Goal: Task Accomplishment & Management: Complete application form

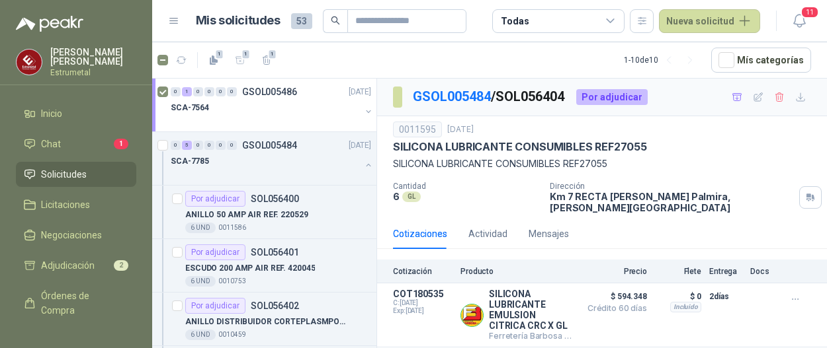
scroll to position [132, 0]
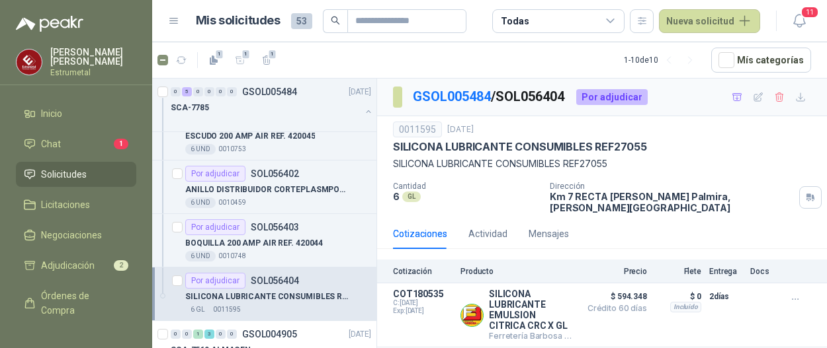
click at [237, 22] on h1 "Mis solicitudes" at bounding box center [238, 20] width 85 height 19
click at [360, 22] on input "text" at bounding box center [401, 21] width 93 height 22
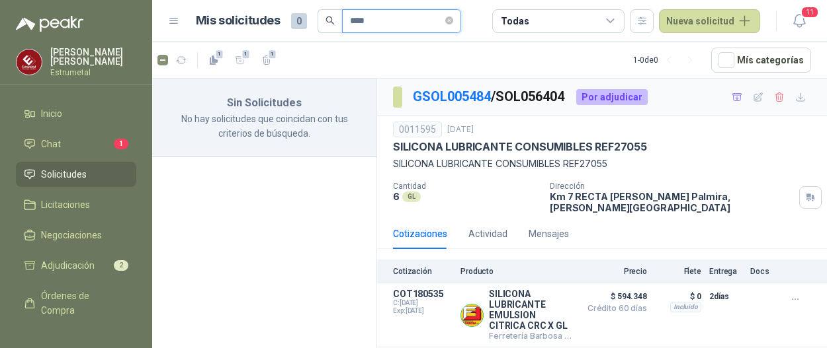
type input "****"
click at [54, 170] on span "Solicitudes" at bounding box center [64, 174] width 46 height 15
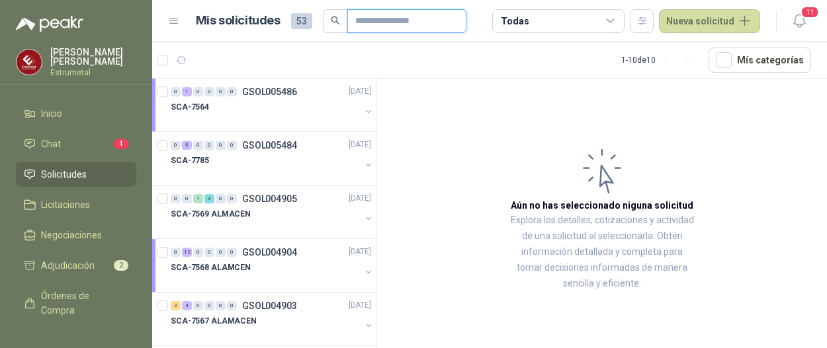
click at [378, 16] on input "text" at bounding box center [401, 21] width 93 height 22
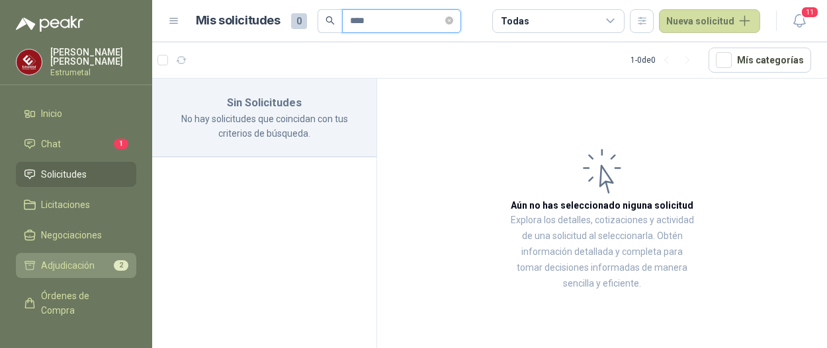
type input "****"
click at [58, 261] on span "Adjudicación" at bounding box center [68, 266] width 54 height 15
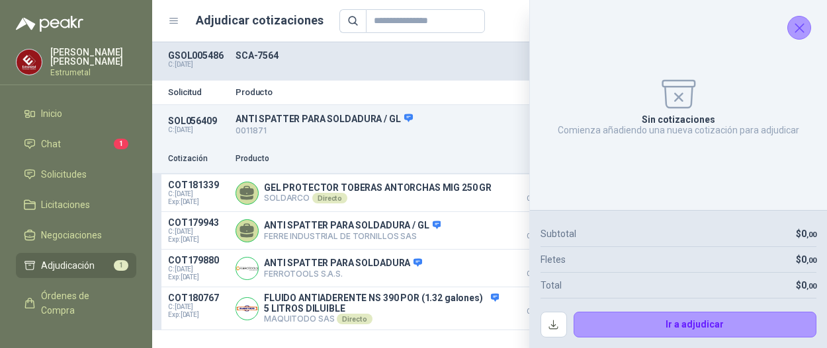
click at [316, 117] on p "ANTI SPATTER PARA SOLDADURA / GL" at bounding box center [427, 119] width 385 height 12
click at [279, 120] on p "ANTI SPATTER PARA SOLDADURA / GL" at bounding box center [427, 119] width 385 height 12
click at [331, 116] on p "ANTI SPATTER PARA SOLDADURA / GL" at bounding box center [427, 119] width 385 height 12
click at [797, 20] on icon "Cerrar" at bounding box center [799, 28] width 17 height 17
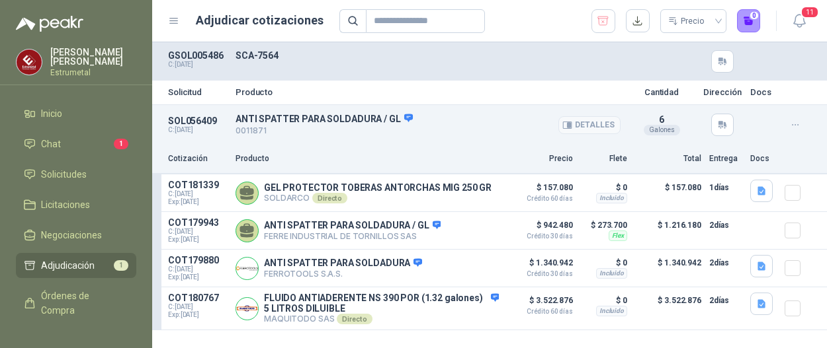
click at [266, 124] on p "ANTI SPATTER PARA SOLDADURA / GL" at bounding box center [427, 119] width 385 height 12
click at [571, 125] on icon "button" at bounding box center [568, 124] width 3 height 5
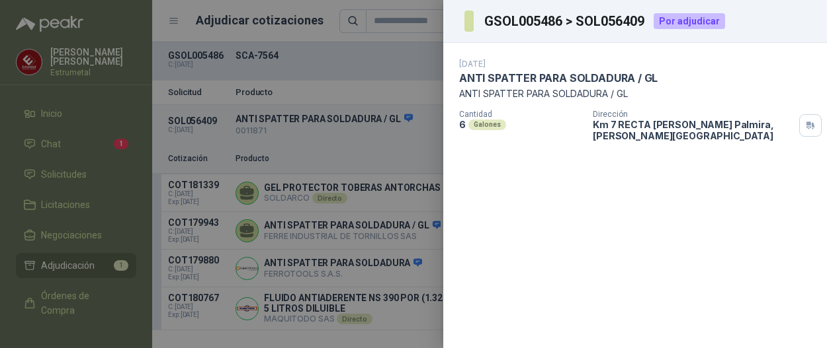
click at [481, 264] on div "[DATE] ANTI SPATTER PARA SOLDADURA / GL ANTI SPATTER PARA SOLDADURA / GL Cant…" at bounding box center [635, 195] width 384 height 305
click at [529, 260] on div "[DATE] ANTI SPATTER PARA SOLDADURA / GL ANTI SPATTER PARA SOLDADURA / GL Cant…" at bounding box center [635, 195] width 384 height 305
click at [623, 207] on div "[DATE] ANTI SPATTER PARA SOLDADURA / GL ANTI SPATTER PARA SOLDADURA / GL Cant…" at bounding box center [635, 195] width 384 height 305
click at [520, 157] on div "[DATE] ANTI SPATTER PARA SOLDADURA / GL ANTI SPATTER PARA SOLDADURA / GL Cant…" at bounding box center [635, 195] width 384 height 305
click at [671, 19] on div "Por adjudicar" at bounding box center [688, 21] width 71 height 16
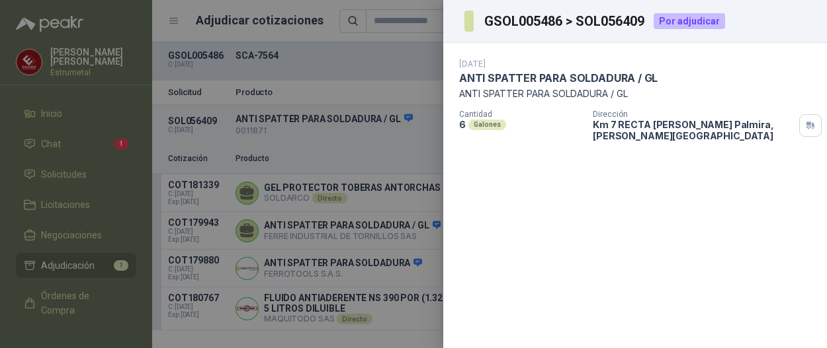
click at [510, 227] on div "[DATE] ANTI SPATTER PARA SOLDADURA / GL ANTI SPATTER PARA SOLDADURA / GL Cant…" at bounding box center [635, 195] width 384 height 305
click at [317, 59] on div at bounding box center [413, 174] width 827 height 348
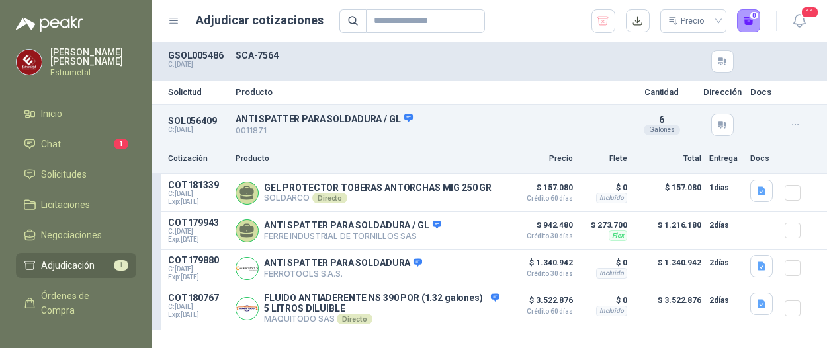
click at [54, 259] on span "Adjudicación" at bounding box center [68, 266] width 54 height 15
click at [747, 19] on button "1" at bounding box center [749, 21] width 24 height 24
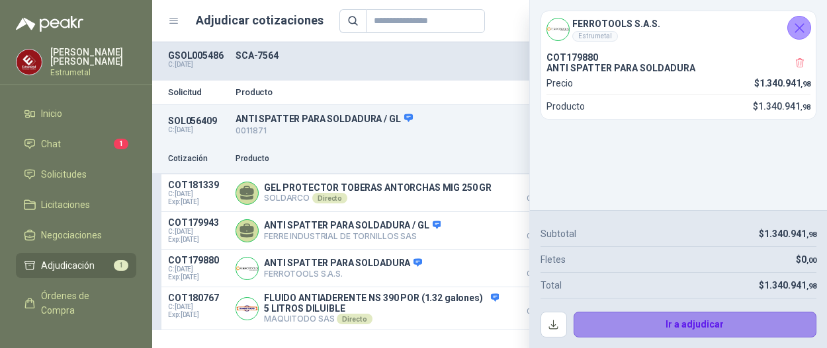
click at [688, 324] on button "Ir a adjudicar" at bounding box center [694, 325] width 243 height 26
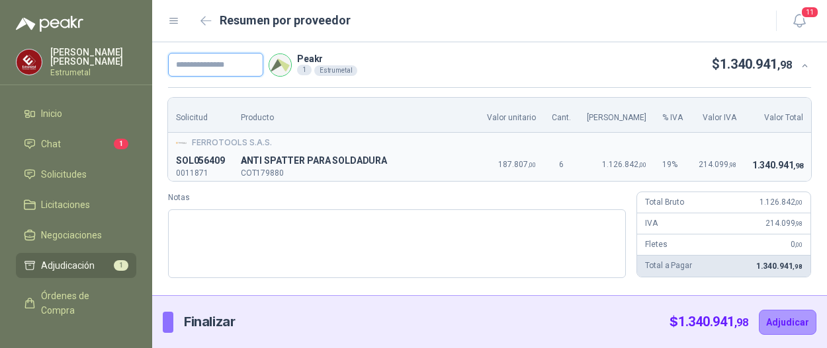
click at [184, 60] on input "text" at bounding box center [215, 65] width 95 height 24
type input "*****"
click at [288, 68] on img at bounding box center [280, 65] width 22 height 22
click at [788, 324] on button "Adjudicar" at bounding box center [787, 322] width 58 height 25
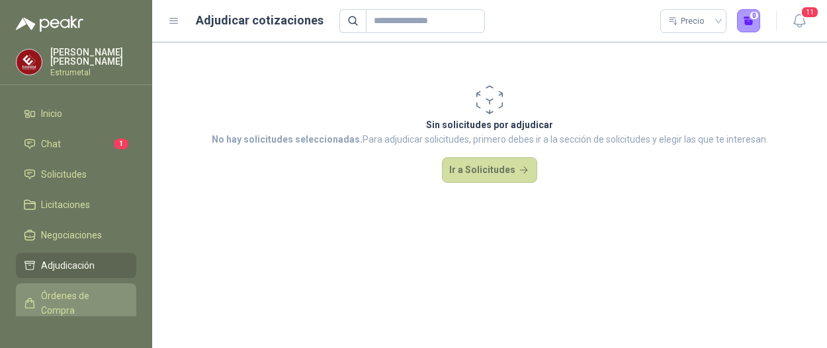
click at [77, 290] on span "Órdenes de Compra" at bounding box center [82, 303] width 83 height 29
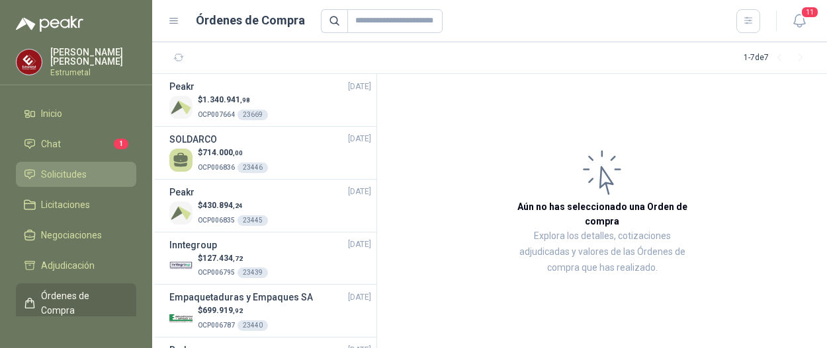
click at [57, 167] on span "Solicitudes" at bounding box center [64, 174] width 46 height 15
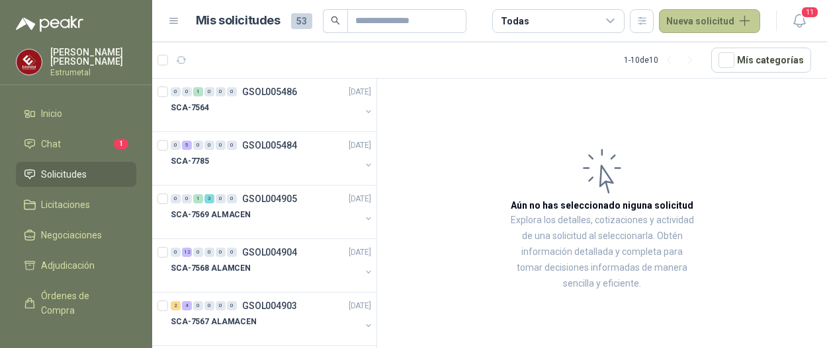
click at [730, 19] on button "Nueva solicitud" at bounding box center [709, 21] width 101 height 24
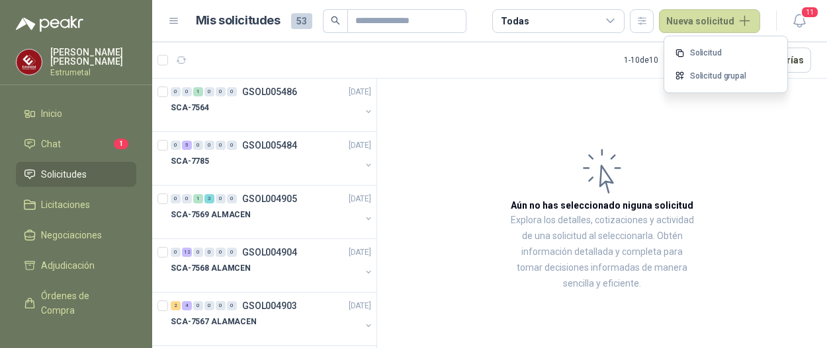
click at [714, 51] on link "Solicitud" at bounding box center [725, 53] width 112 height 23
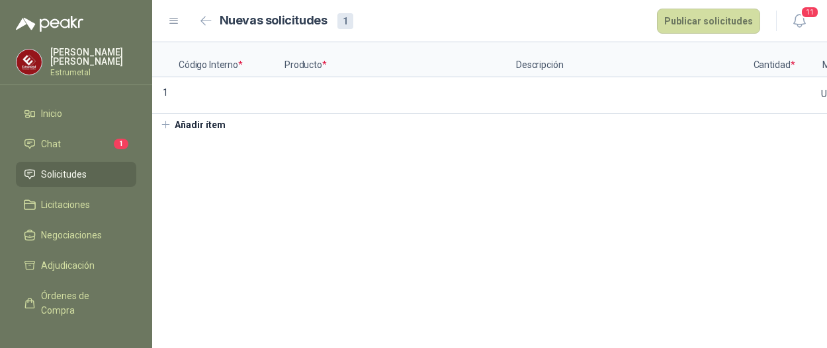
click at [58, 167] on span "Solicitudes" at bounding box center [64, 174] width 46 height 15
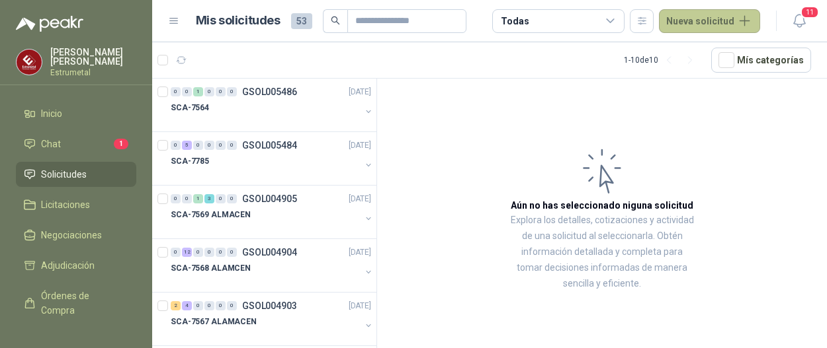
click at [684, 17] on button "Nueva solicitud" at bounding box center [709, 21] width 101 height 24
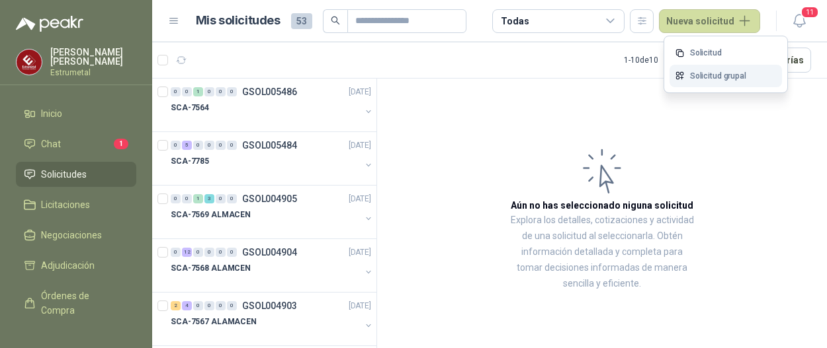
click at [702, 74] on link "Solicitud grupal" at bounding box center [725, 76] width 112 height 23
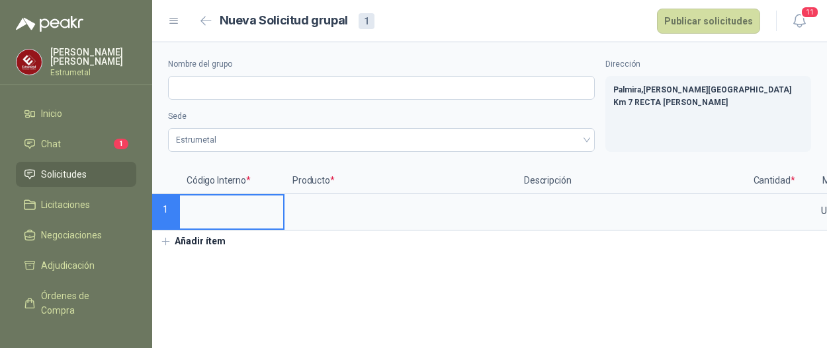
click at [214, 211] on input at bounding box center [231, 209] width 103 height 26
click at [234, 84] on input "Nombre del grupo" at bounding box center [381, 88] width 426 height 24
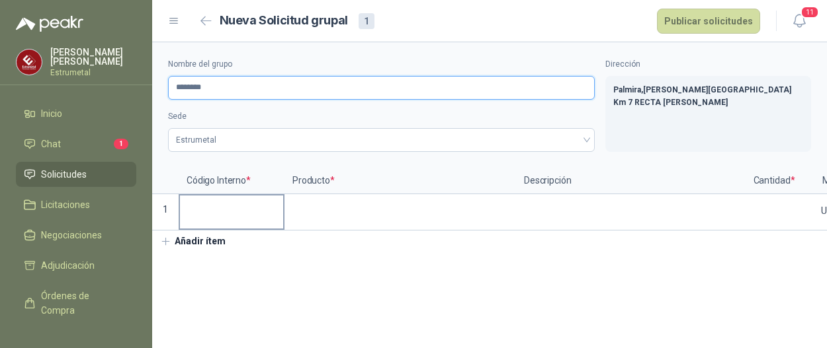
type input "********"
click at [222, 218] on input at bounding box center [231, 209] width 103 height 26
click at [212, 211] on input at bounding box center [231, 209] width 103 height 26
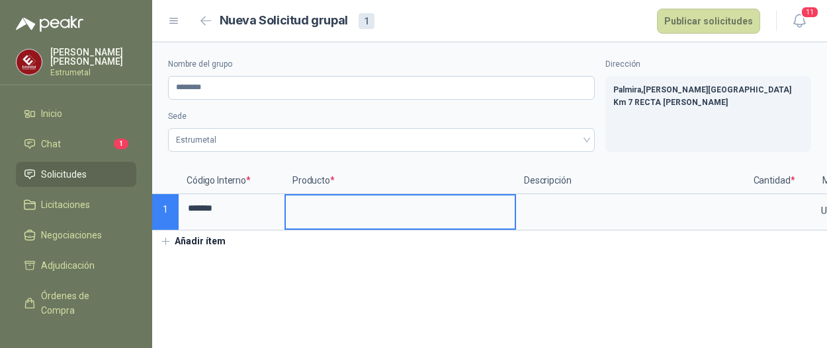
click at [336, 207] on input at bounding box center [400, 209] width 229 height 26
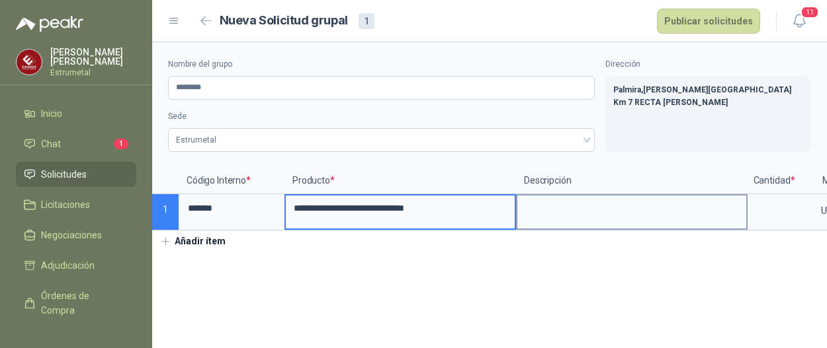
click at [579, 208] on textarea at bounding box center [631, 211] width 229 height 30
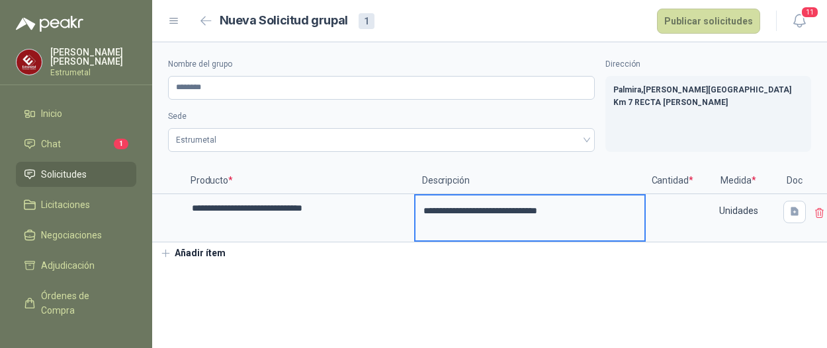
scroll to position [0, 119]
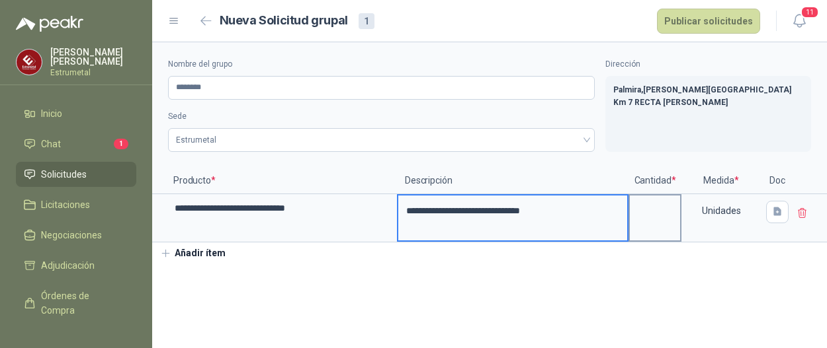
type textarea "**********"
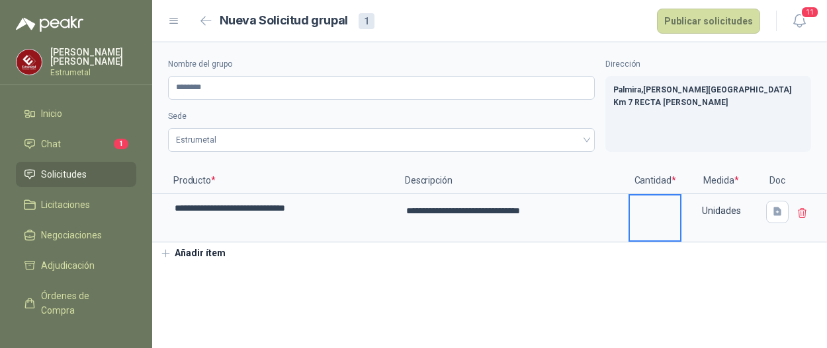
click at [669, 209] on input at bounding box center [654, 209] width 50 height 26
type input "*"
click at [692, 16] on button "Publicar solicitudes" at bounding box center [708, 21] width 103 height 25
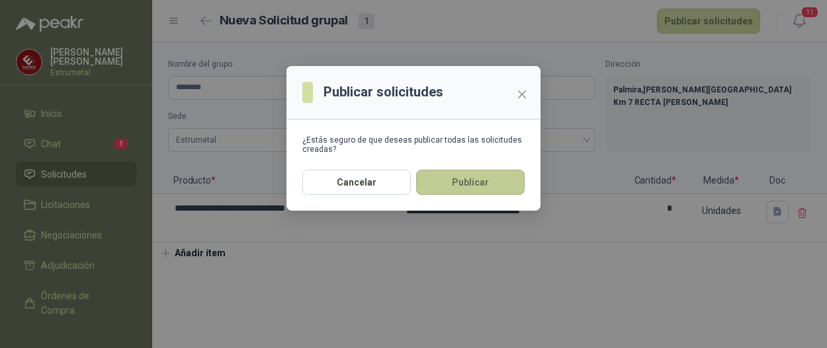
click at [443, 184] on button "Publicar" at bounding box center [470, 182] width 108 height 25
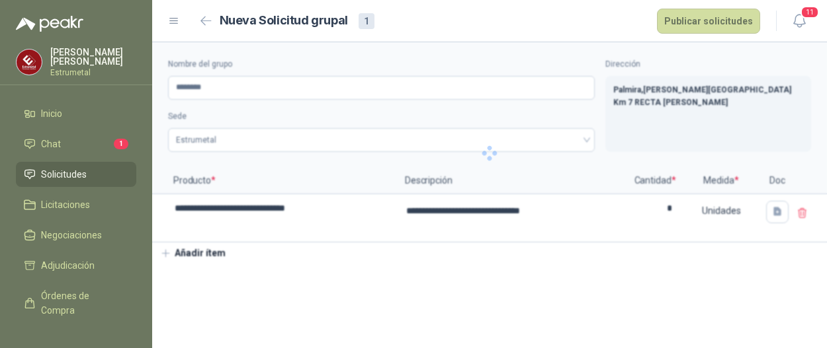
type textarea "**********"
